Goal: Information Seeking & Learning: Learn about a topic

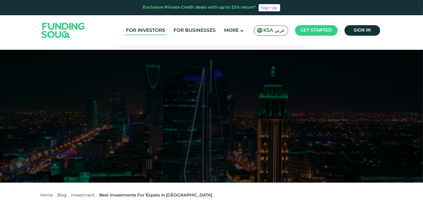
click at [141, 30] on link "For Investors" at bounding box center [146, 30] width 42 height 9
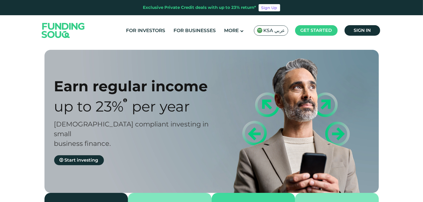
type tc-range-slider "4"
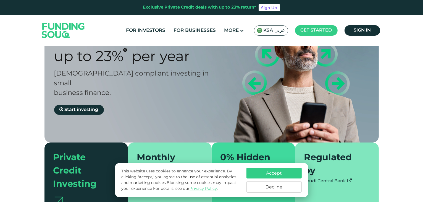
scroll to position [55, 0]
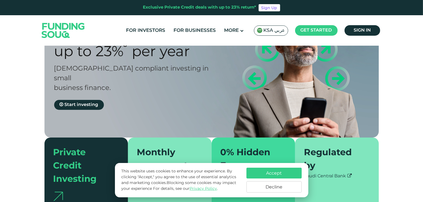
click at [262, 172] on button "Accept" at bounding box center [274, 173] width 55 height 11
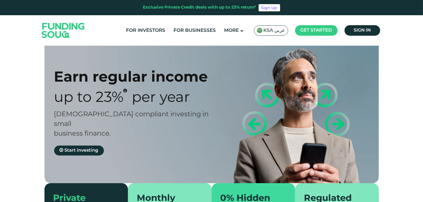
scroll to position [0, 0]
